Goal: Transaction & Acquisition: Purchase product/service

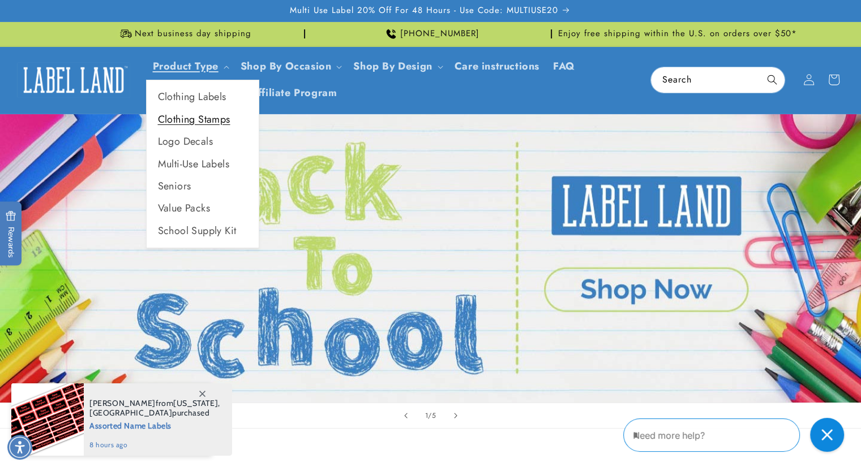
click at [192, 117] on link "Clothing Stamps" at bounding box center [203, 120] width 112 height 22
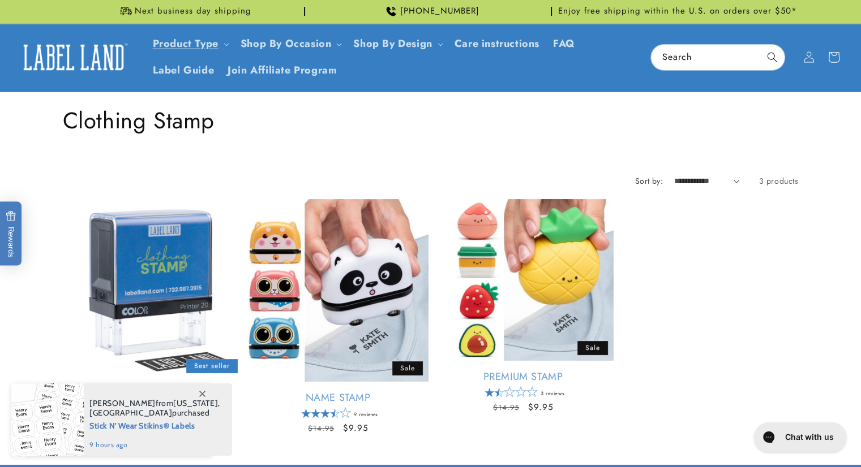
scroll to position [140, 0]
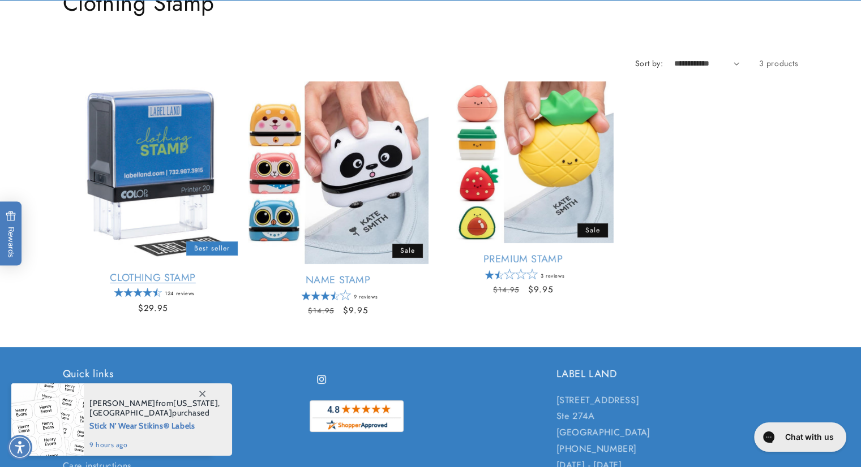
click at [163, 272] on link "Clothing Stamp" at bounding box center [153, 278] width 181 height 13
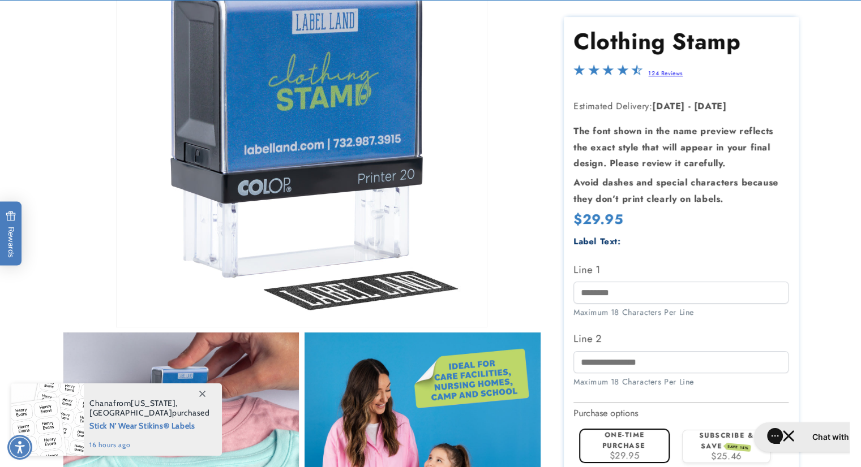
scroll to position [226, 0]
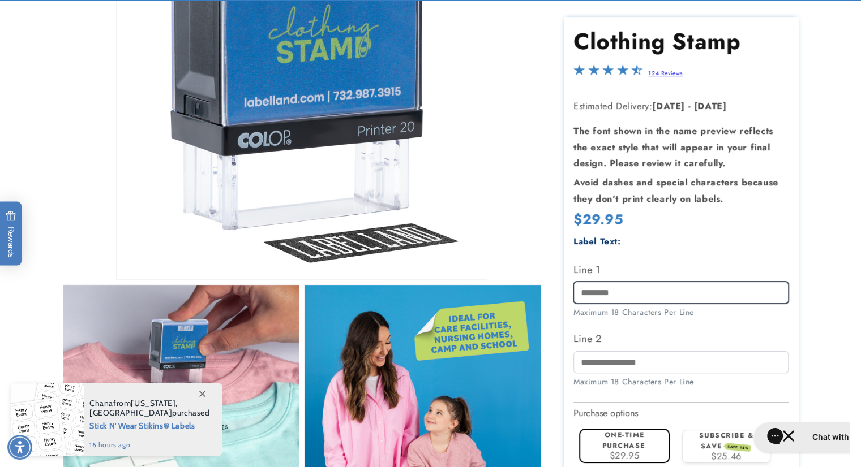
click at [627, 293] on input "Line 1" at bounding box center [680, 293] width 215 height 22
type input "*****"
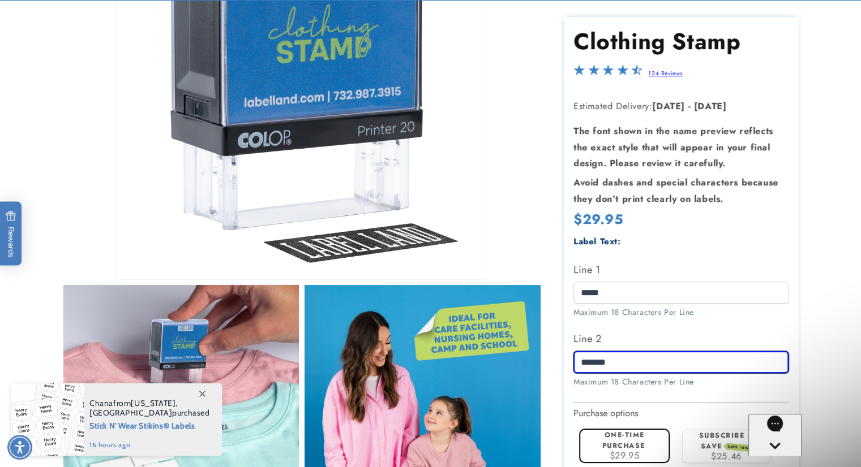
scroll to position [0, 0]
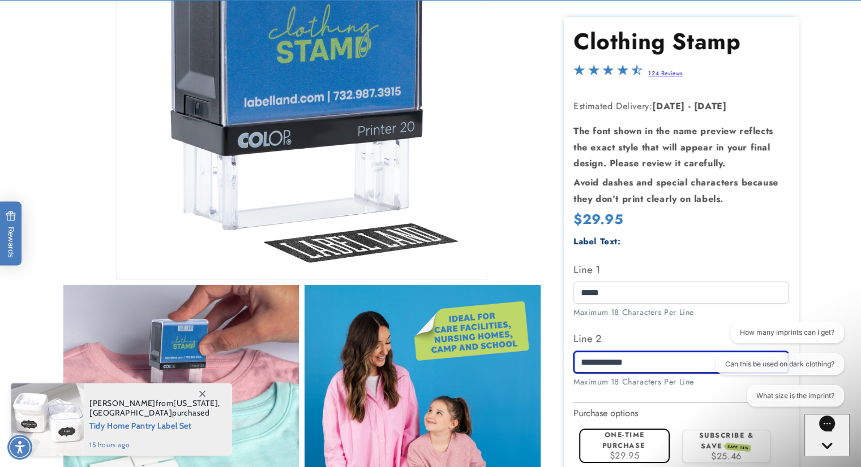
type input "**********"
click at [612, 442] on label "One-time purchase" at bounding box center [623, 440] width 43 height 21
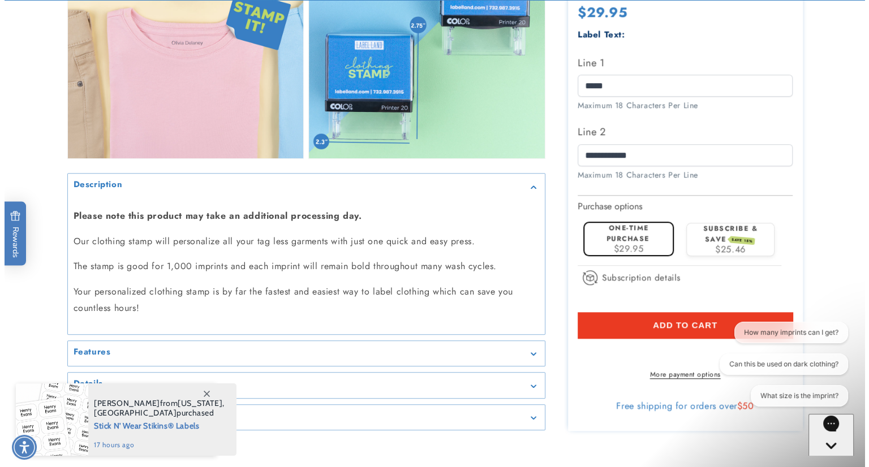
scroll to position [1109, 0]
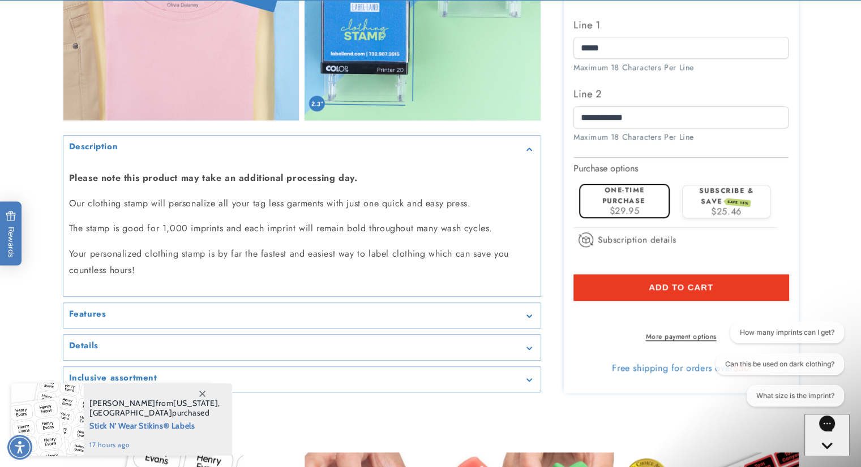
click at [669, 282] on span "Add to cart" at bounding box center [680, 287] width 65 height 10
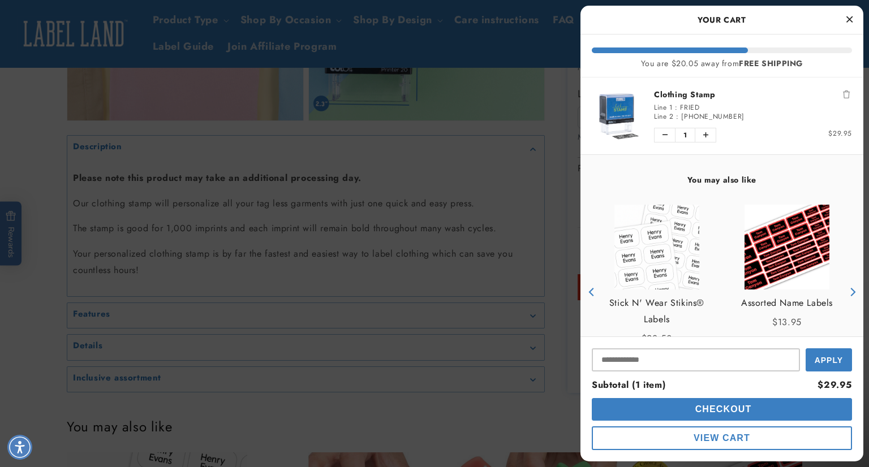
click at [702, 416] on button "Checkout" at bounding box center [722, 409] width 260 height 23
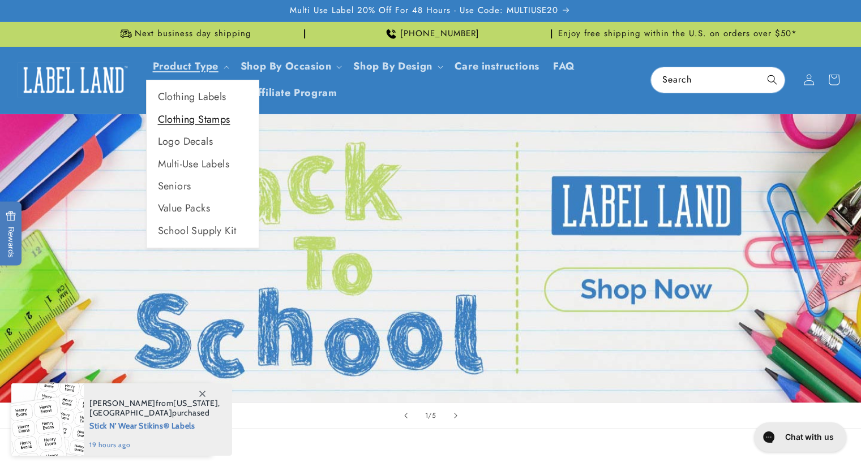
click at [191, 114] on link "Clothing Stamps" at bounding box center [203, 120] width 112 height 22
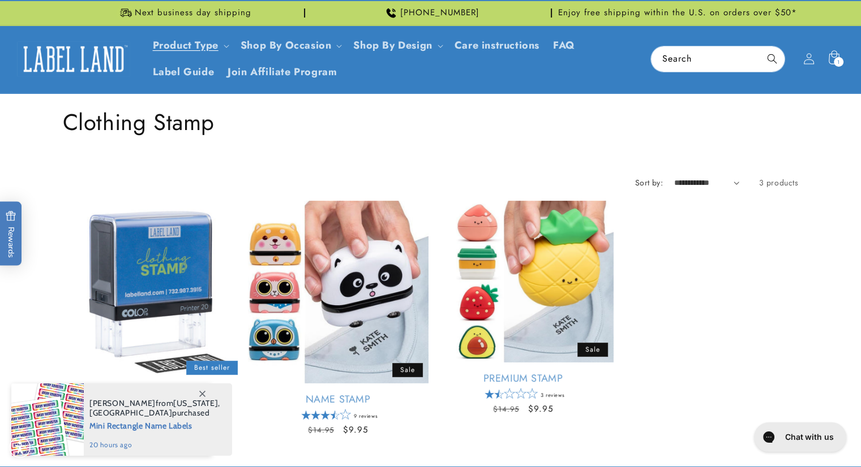
scroll to position [23, 0]
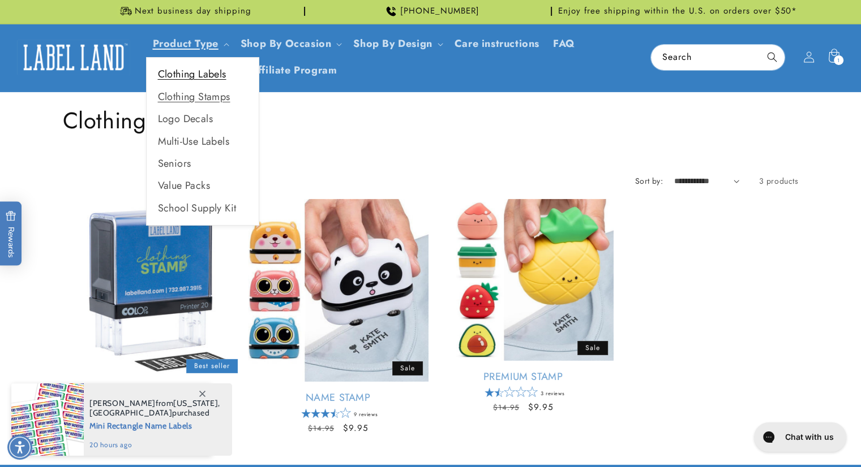
click at [193, 73] on link "Clothing Labels" at bounding box center [203, 74] width 112 height 22
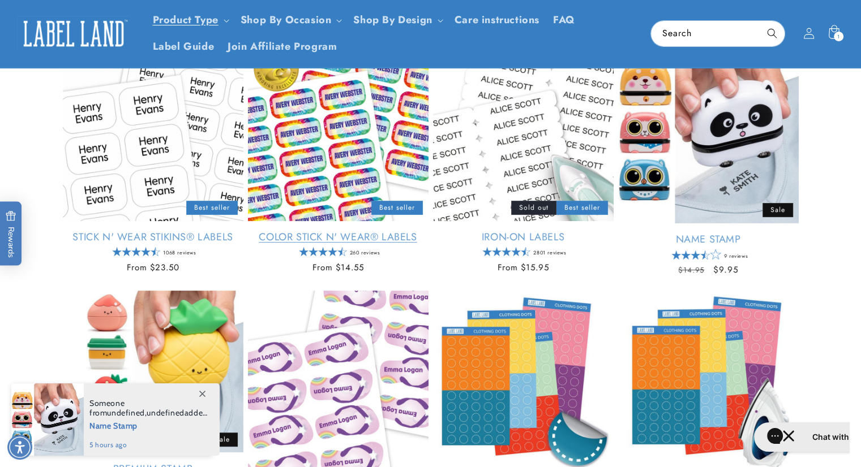
scroll to position [158, 0]
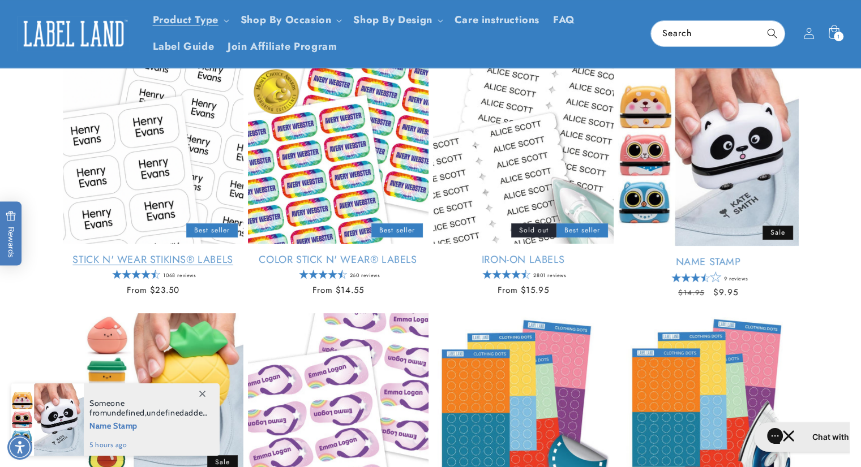
click at [153, 257] on link "Stick N' Wear Stikins® Labels" at bounding box center [153, 260] width 181 height 13
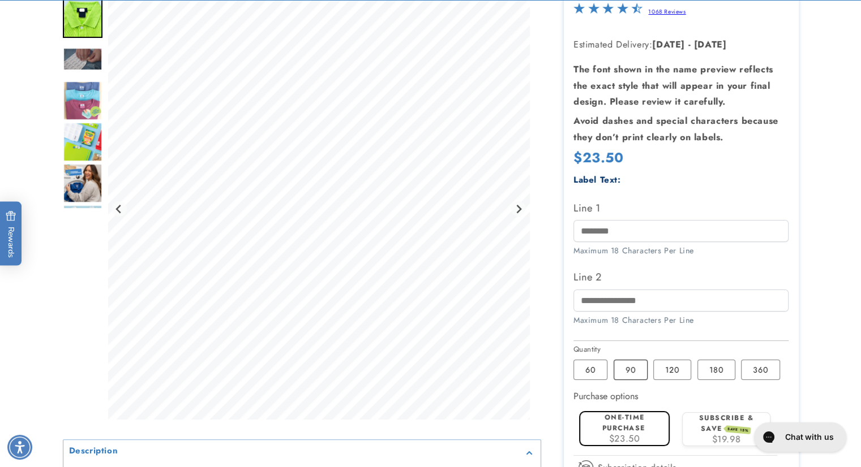
click at [629, 367] on label "90 Variant sold out or unavailable" at bounding box center [630, 370] width 34 height 20
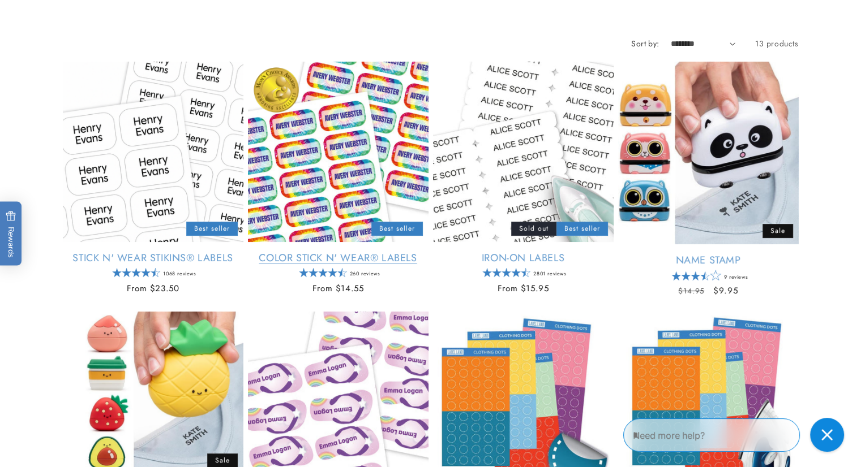
click at [302, 252] on link "Color Stick N' Wear® Labels" at bounding box center [338, 258] width 181 height 13
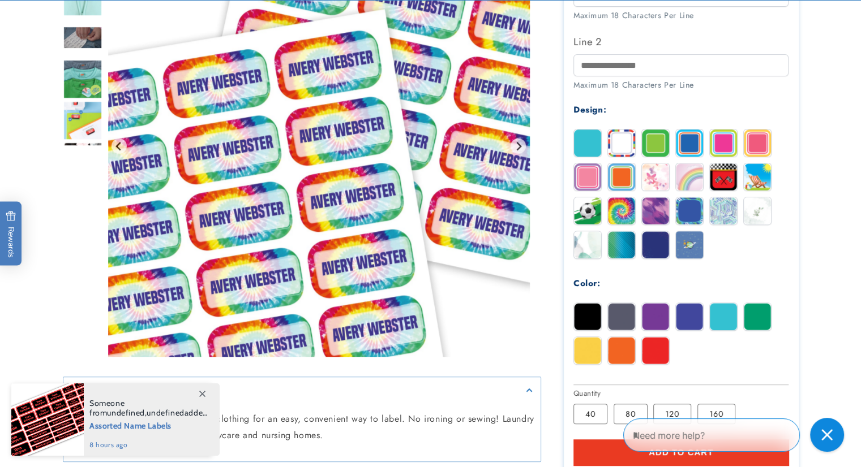
scroll to position [453, 0]
